Goal: Find specific page/section

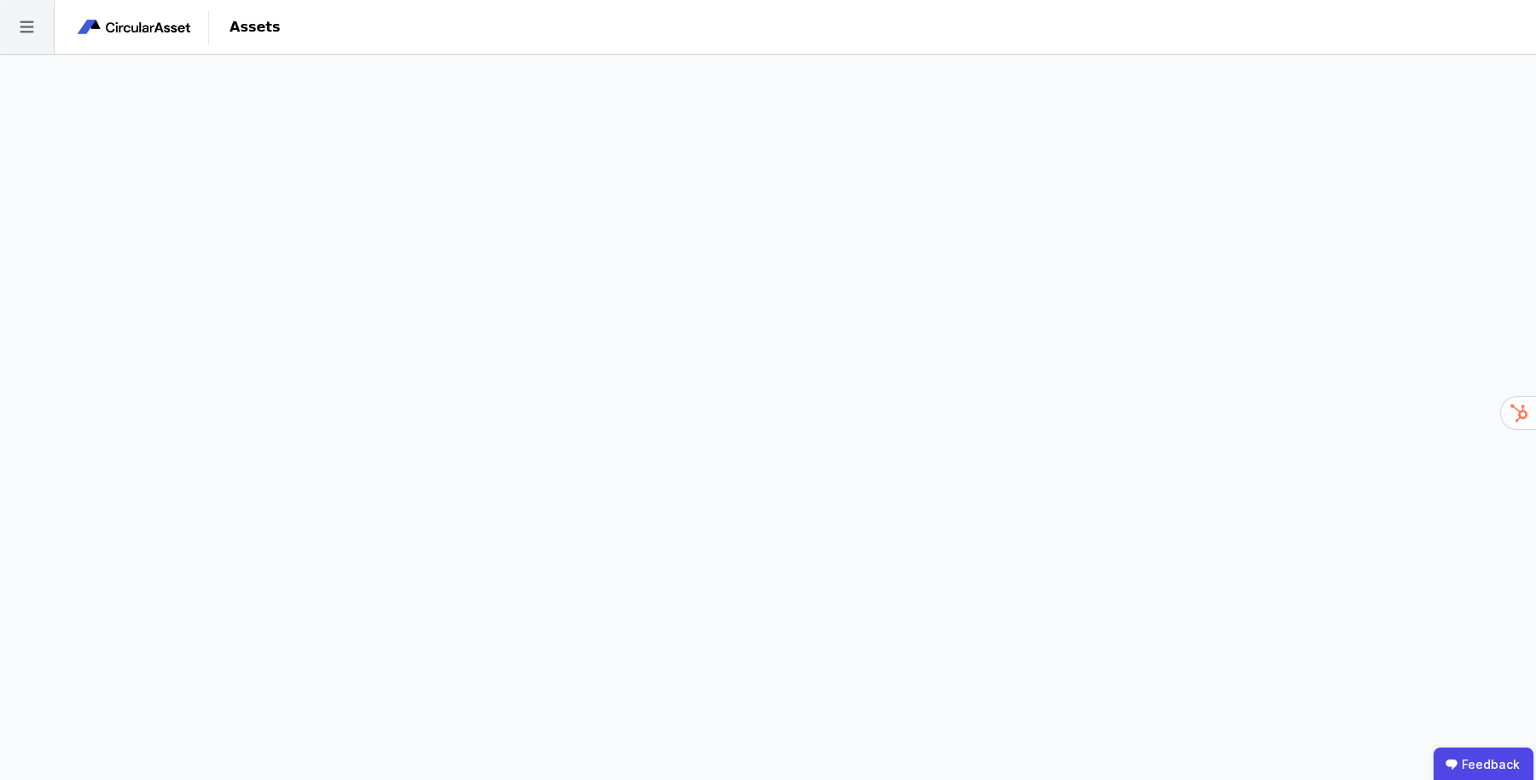
click at [34, 36] on icon at bounding box center [27, 27] width 54 height 54
